Goal: Find specific fact: Find specific fact

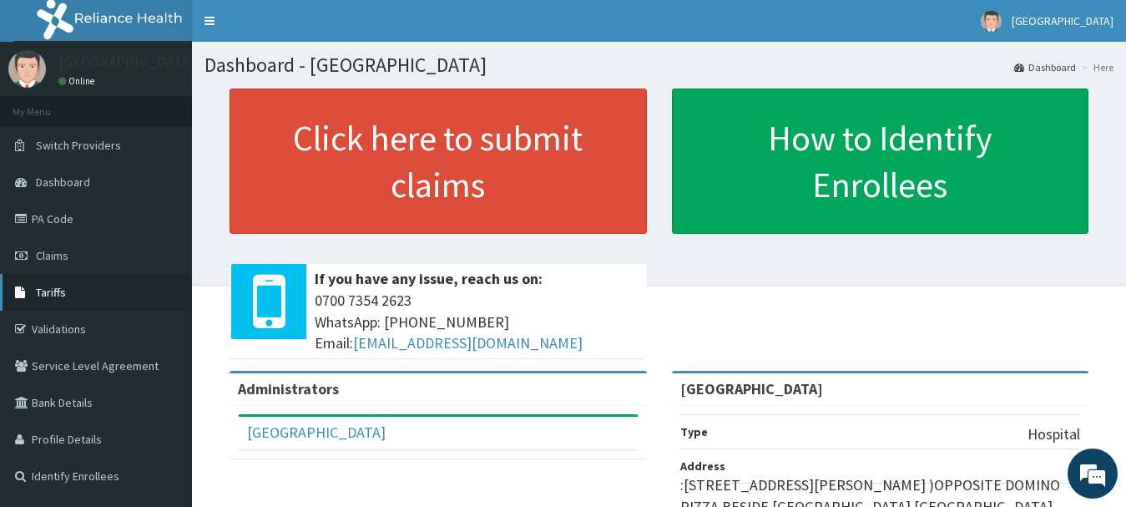
click at [57, 286] on link "Tariffs" at bounding box center [96, 292] width 192 height 37
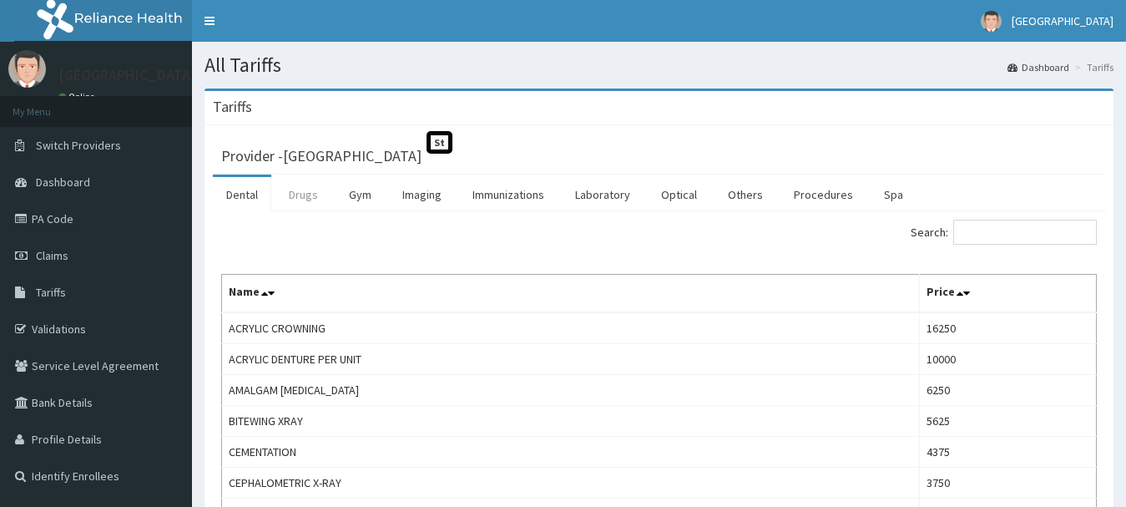
click at [309, 199] on link "Drugs" at bounding box center [303, 194] width 56 height 35
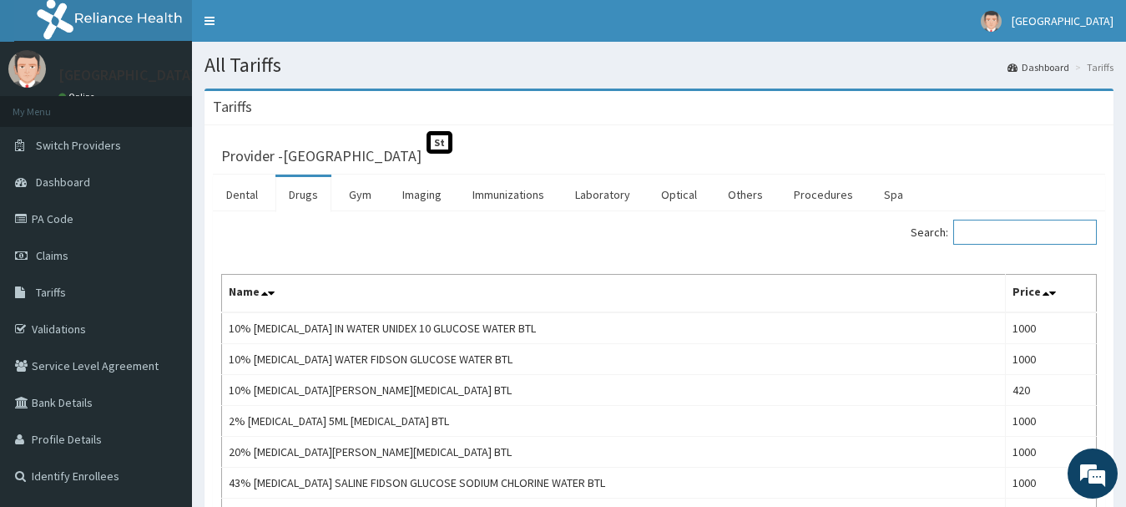
click at [1018, 231] on input "Search:" at bounding box center [1025, 232] width 144 height 25
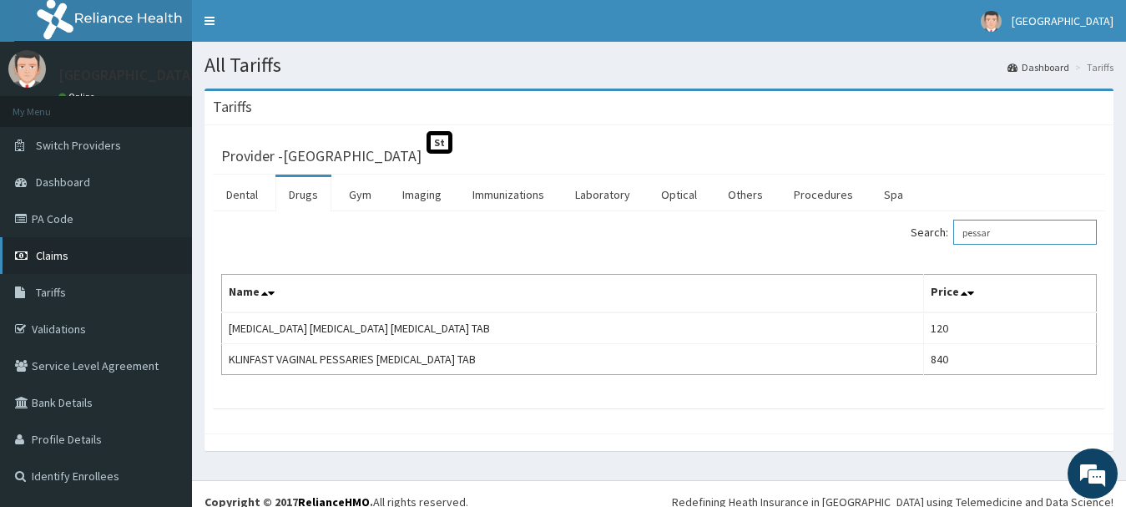
drag, startPoint x: 1038, startPoint y: 229, endPoint x: 139, endPoint y: 242, distance: 898.4
click at [220, 250] on div "Search: pessar Name Price CANESTEN PESSARY CLOTRIMAZOLE TAB 120 KLINFAST VAGINA…" at bounding box center [659, 309] width 892 height 197
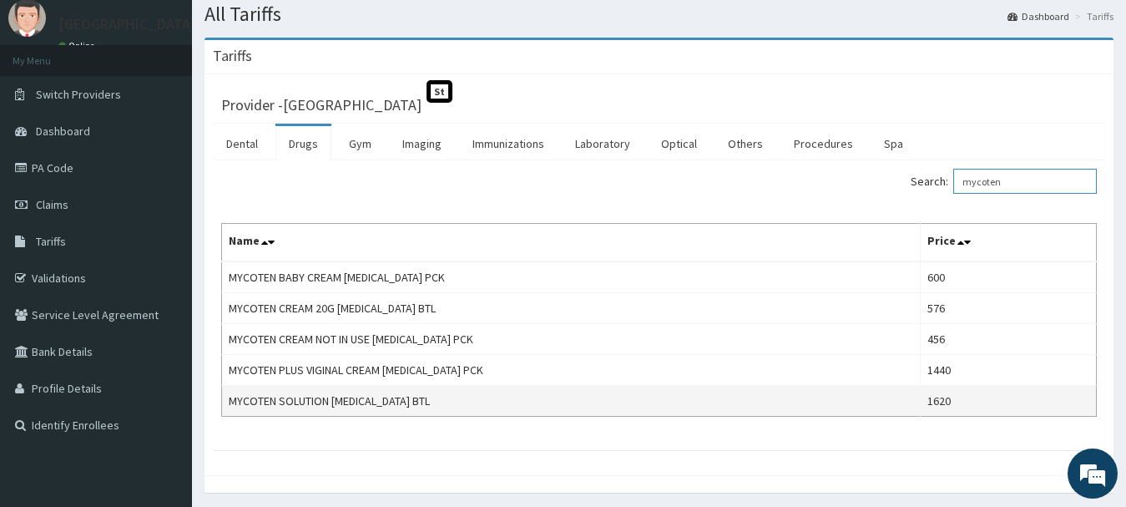
scroll to position [109, 0]
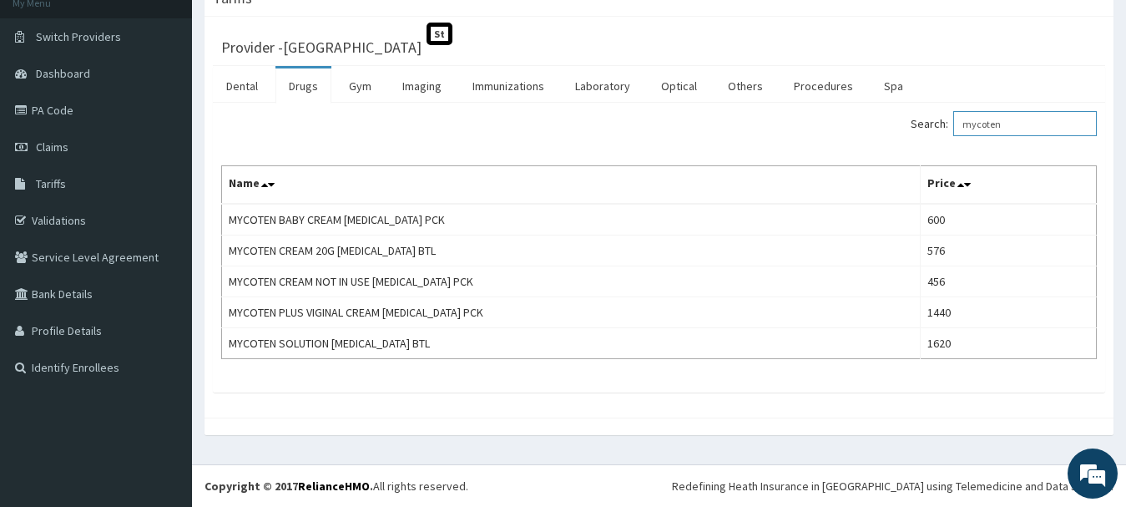
type input "mycoten"
